Goal: Find contact information: Find contact information

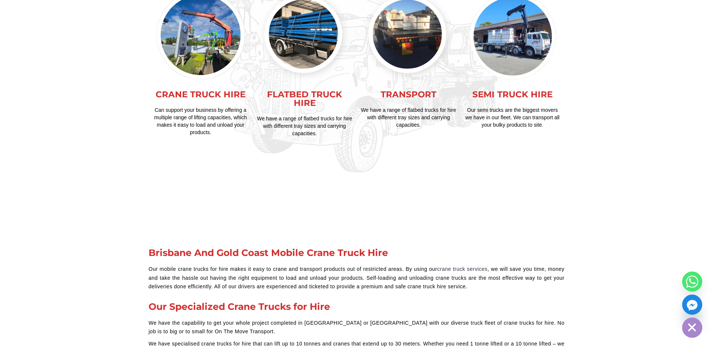
scroll to position [1798, 0]
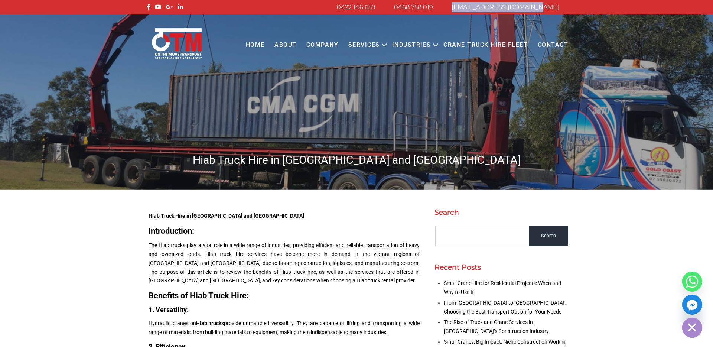
drag, startPoint x: 563, startPoint y: 10, endPoint x: 478, endPoint y: 9, distance: 85.0
click at [478, 9] on li "[EMAIL_ADDRESS][DOMAIN_NAME]" at bounding box center [505, 7] width 126 height 10
copy link "[EMAIL_ADDRESS][DOMAIN_NAME]"
